Goal: Task Accomplishment & Management: Manage account settings

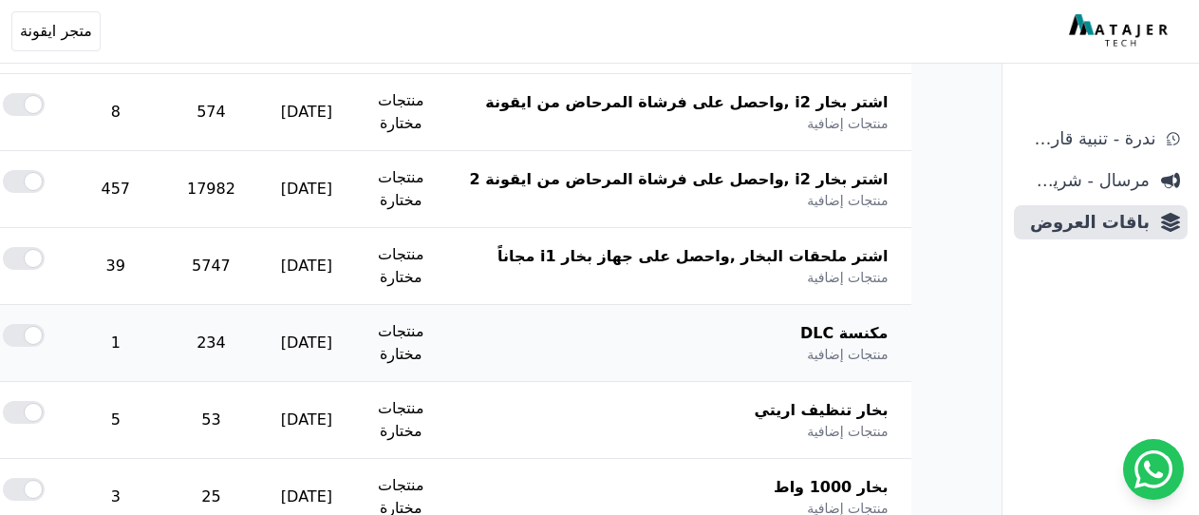
scroll to position [570, 0]
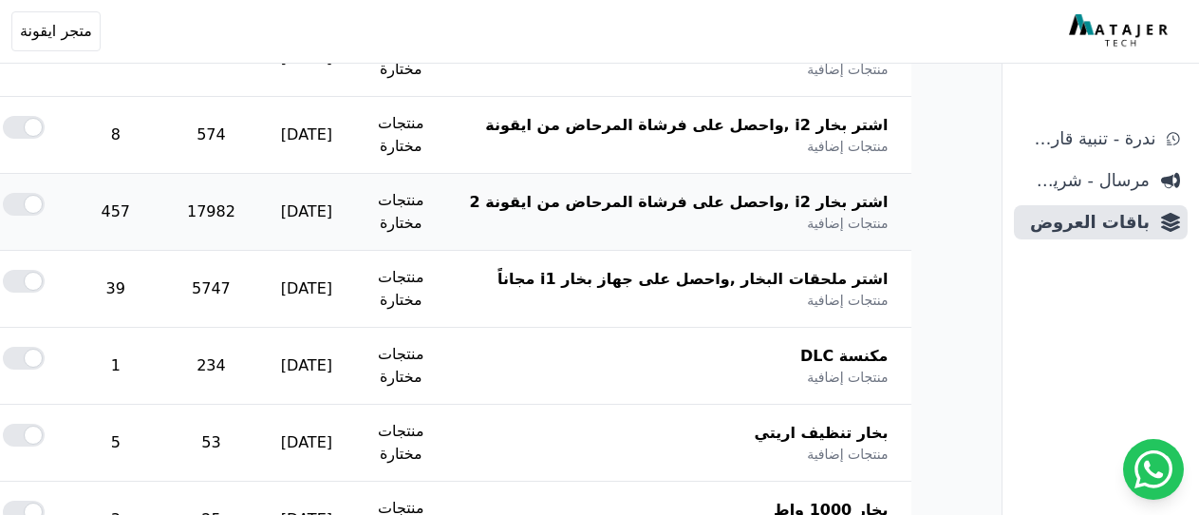
click at [45, 203] on div at bounding box center [24, 204] width 42 height 23
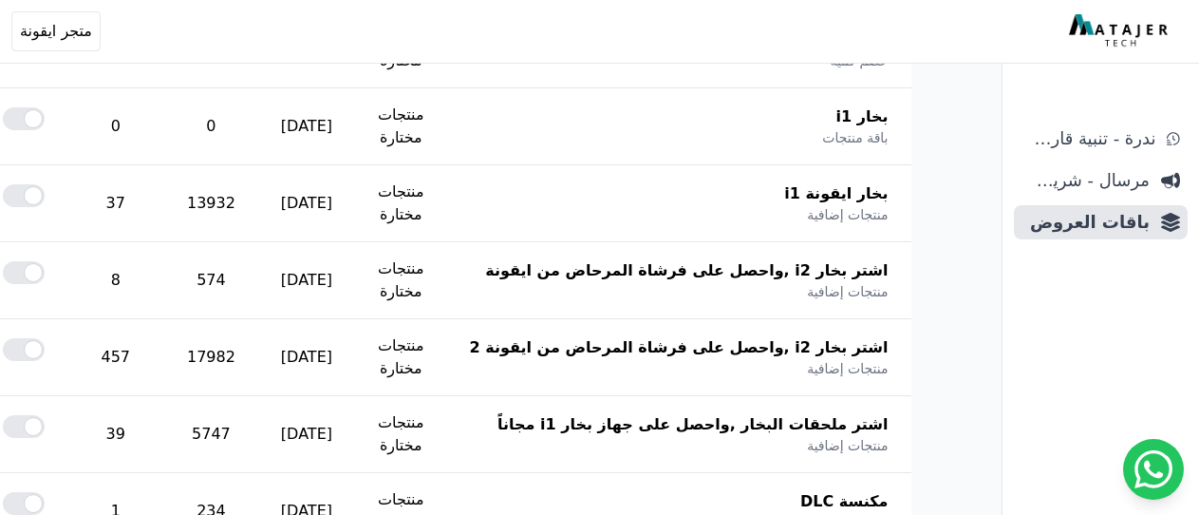
scroll to position [475, 0]
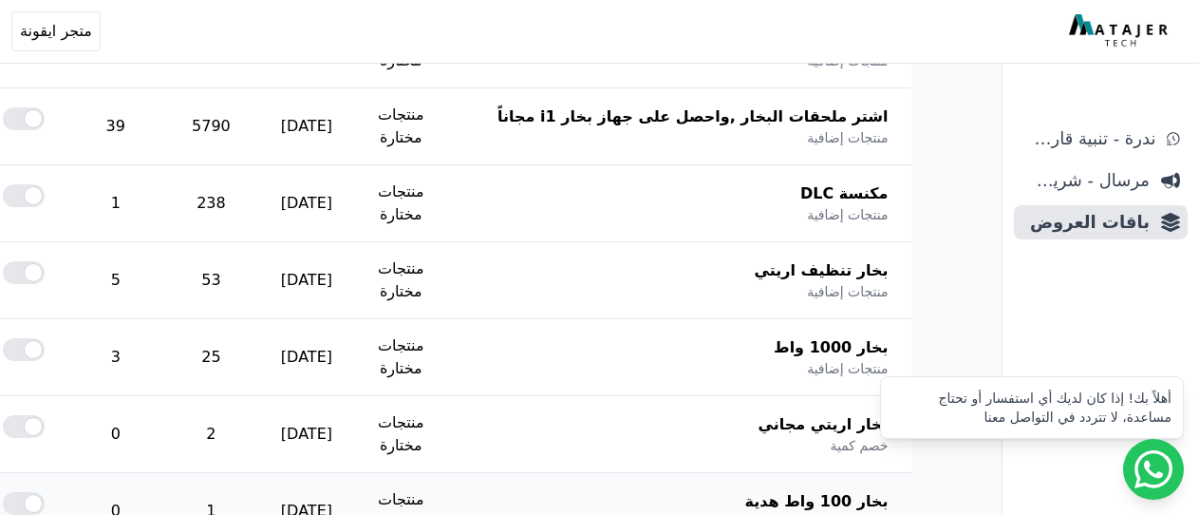
scroll to position [665, 0]
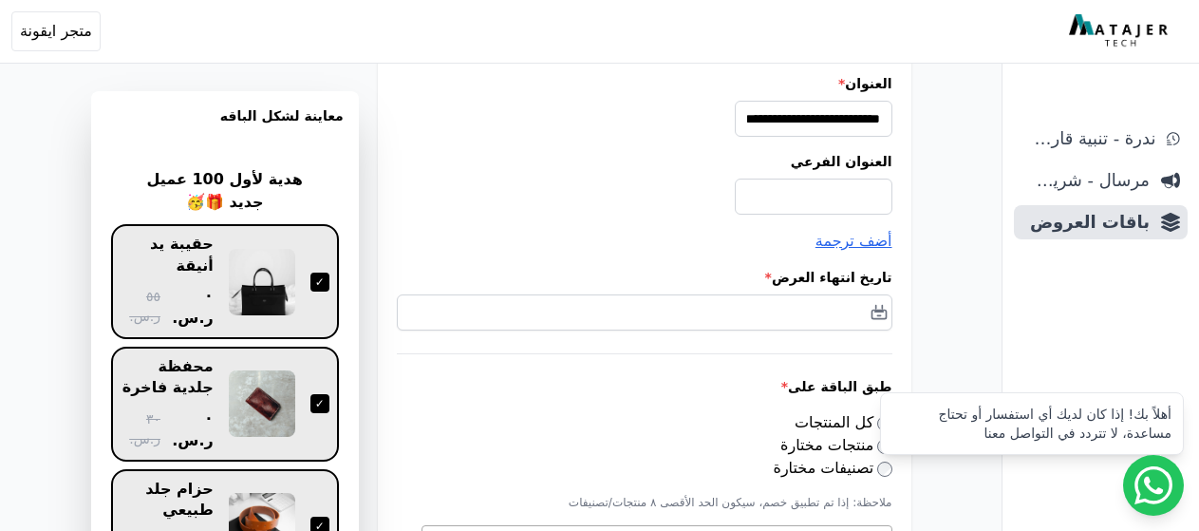
scroll to position [190, 0]
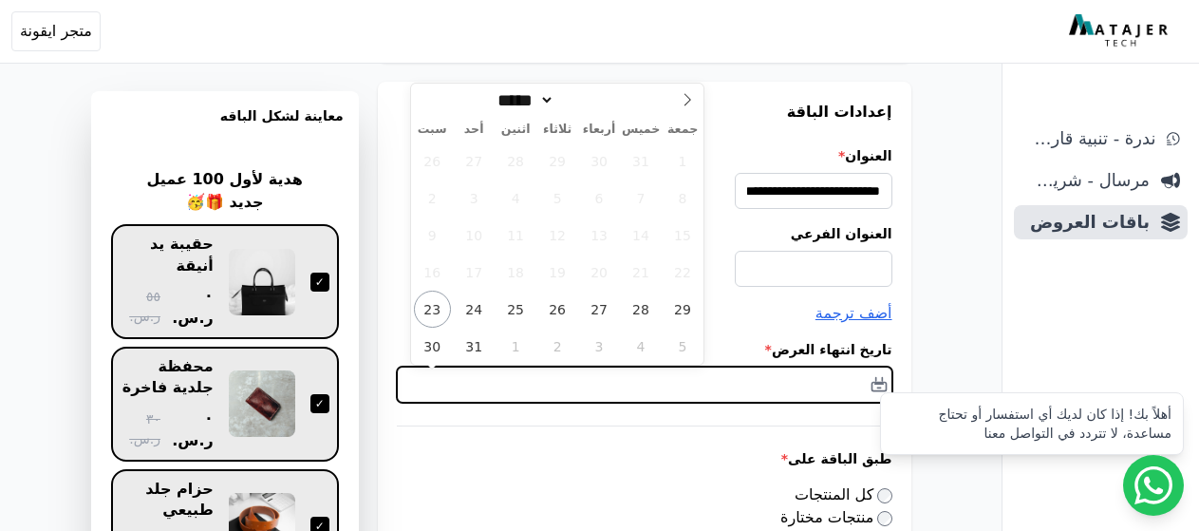
click at [811, 376] on input "text" at bounding box center [645, 385] width 496 height 36
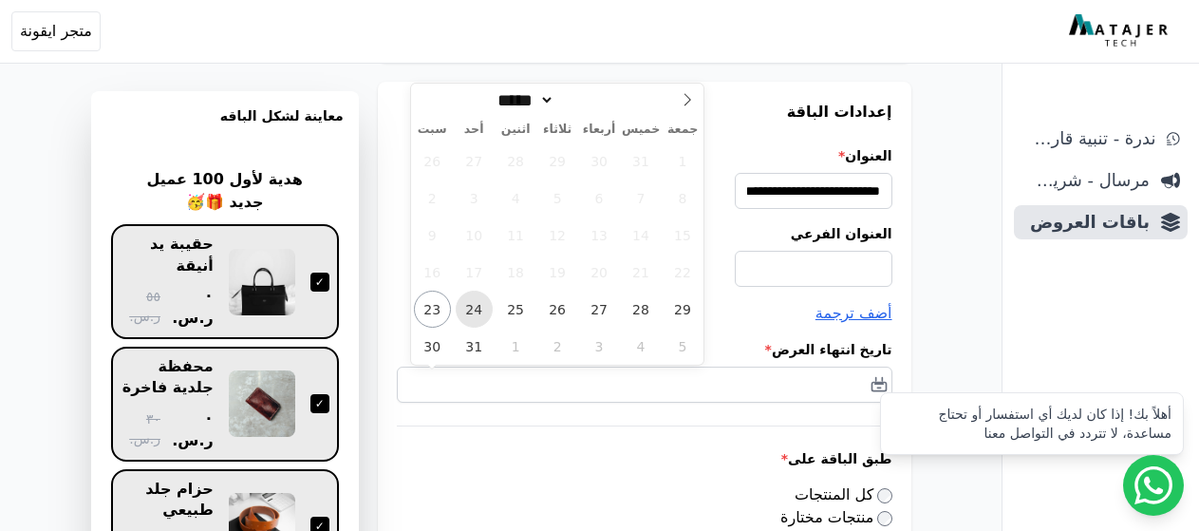
click at [480, 307] on span "24" at bounding box center [474, 309] width 37 height 37
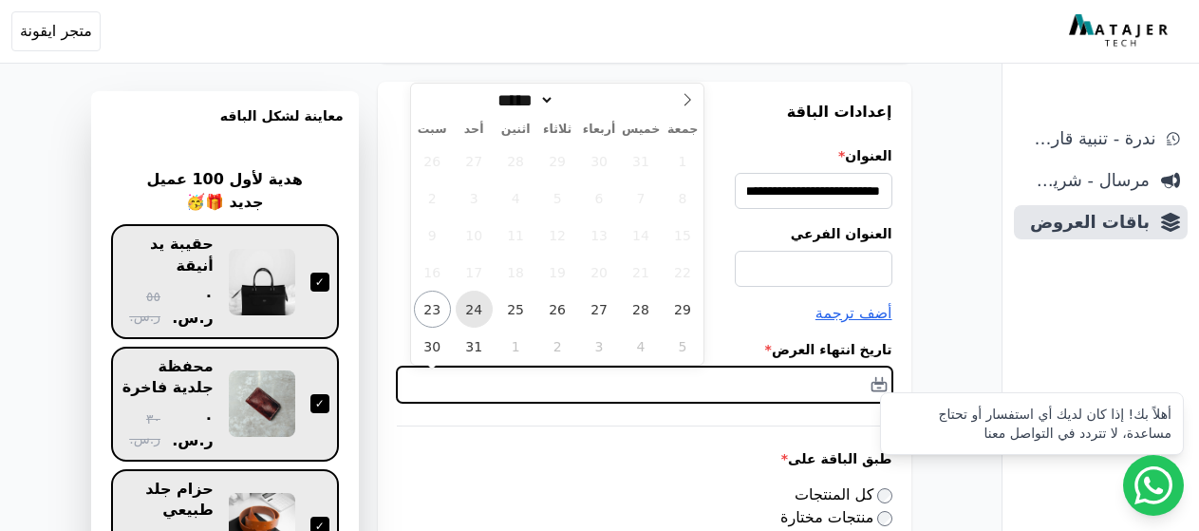
type input "**********"
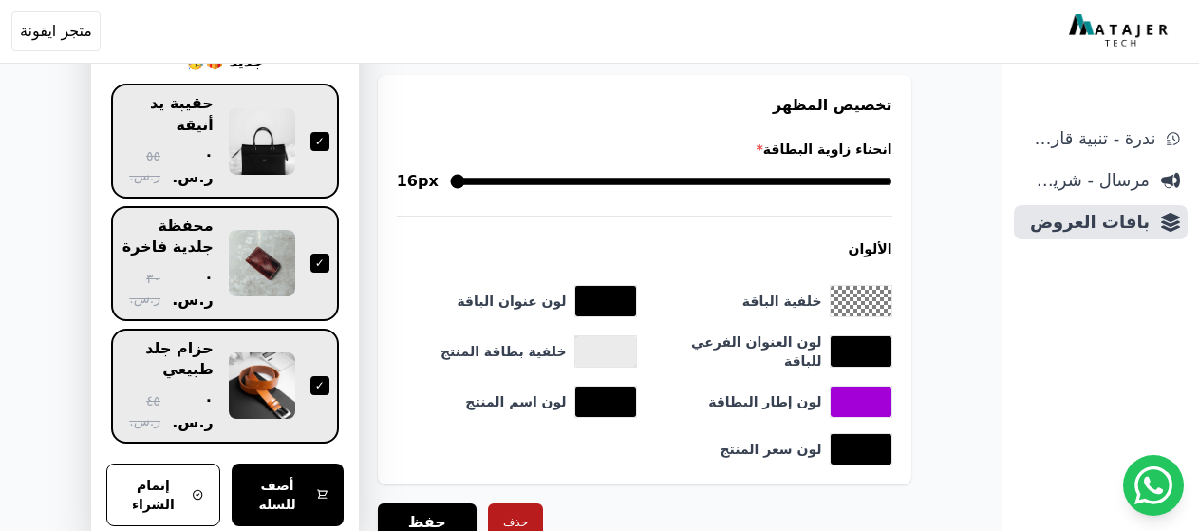
scroll to position [1962, 0]
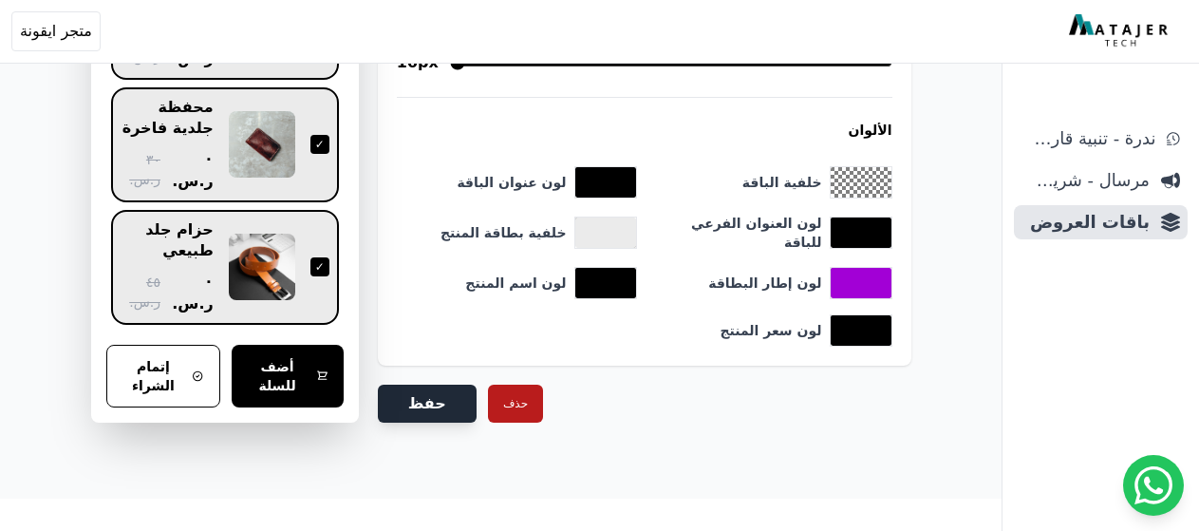
click at [452, 385] on button "حفظ" at bounding box center [427, 404] width 99 height 38
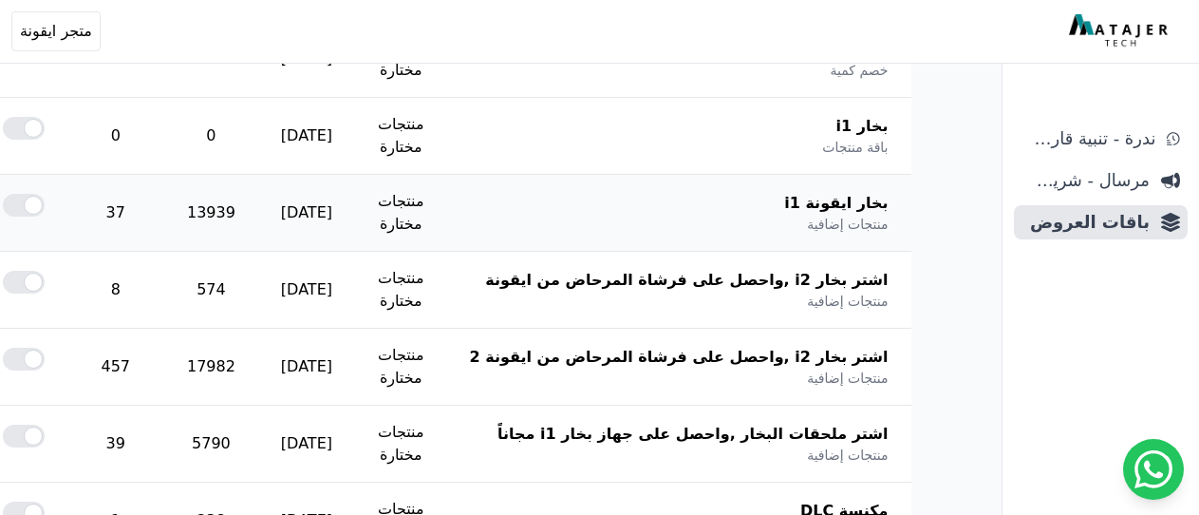
scroll to position [570, 0]
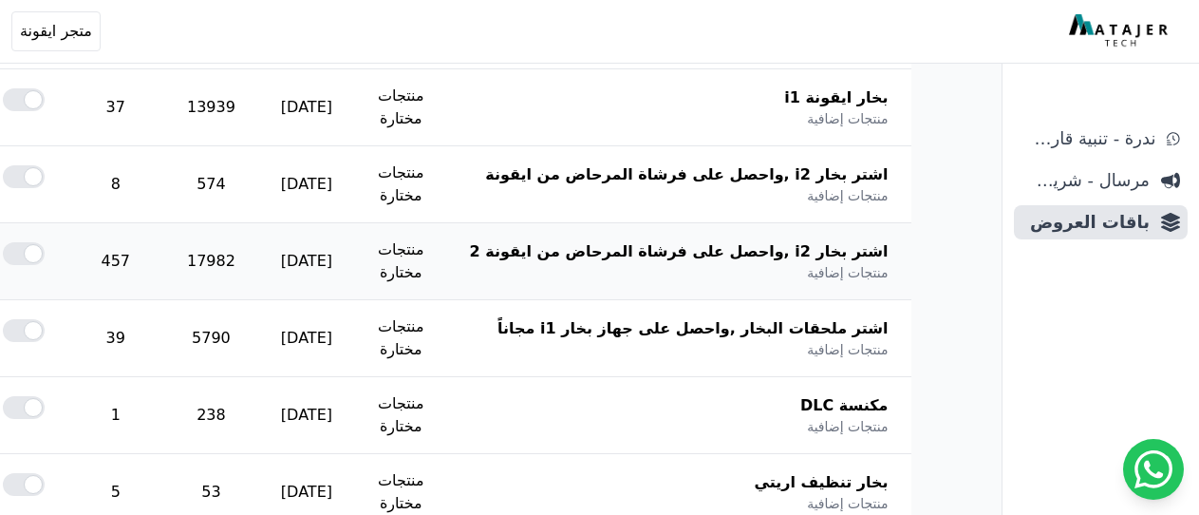
click at [45, 258] on div at bounding box center [24, 253] width 42 height 23
